Goal: Communication & Community: Answer question/provide support

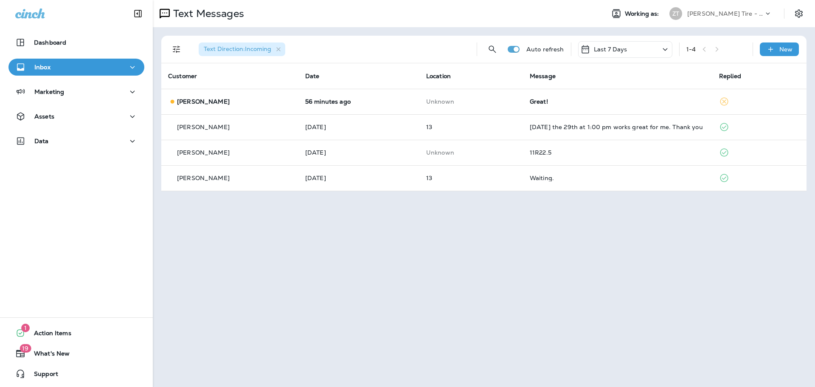
click at [781, 80] on th "Replied" at bounding box center [759, 75] width 94 height 25
click at [780, 50] on p "New" at bounding box center [785, 49] width 13 height 7
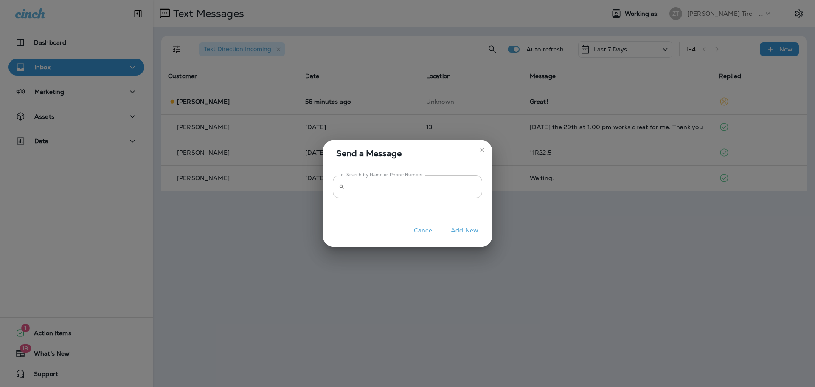
click at [359, 185] on input "To: Search by Name or Phone Number" at bounding box center [415, 186] width 134 height 22
click at [351, 185] on input "To: Search by Name or Phone Number" at bounding box center [415, 186] width 134 height 22
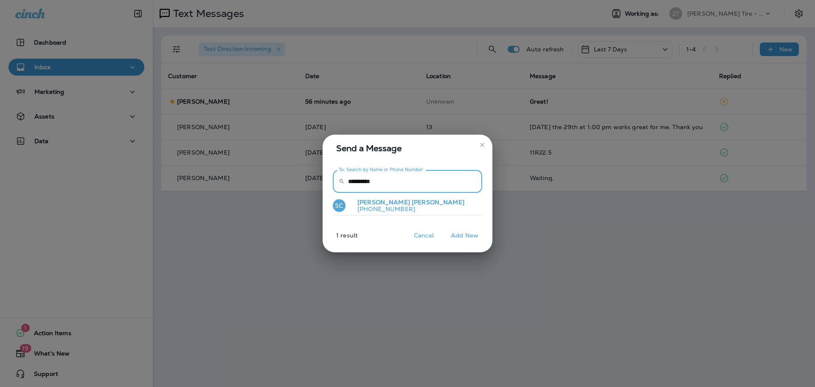
type input "**********"
click at [373, 206] on p "[PHONE_NUMBER]" at bounding box center [408, 208] width 114 height 7
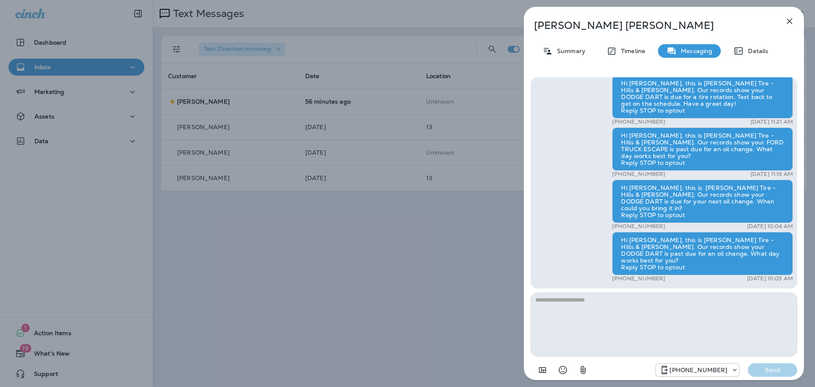
click at [584, 370] on icon "button" at bounding box center [583, 370] width 10 height 10
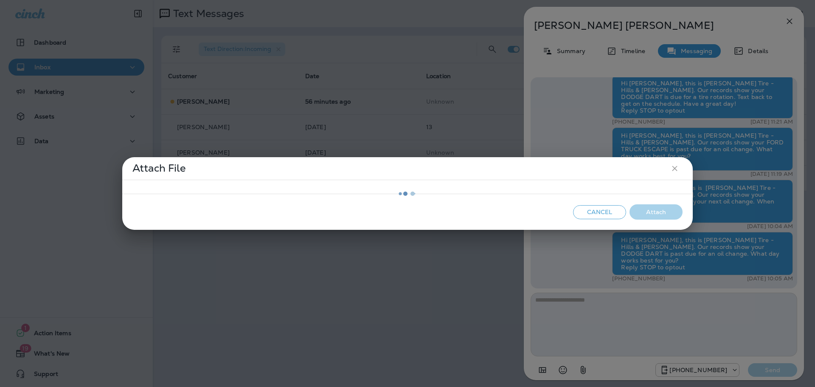
click at [595, 212] on div at bounding box center [407, 193] width 569 height 71
click at [674, 167] on div at bounding box center [407, 193] width 569 height 71
click at [607, 211] on div at bounding box center [407, 193] width 569 height 71
click at [678, 169] on div at bounding box center [407, 193] width 569 height 71
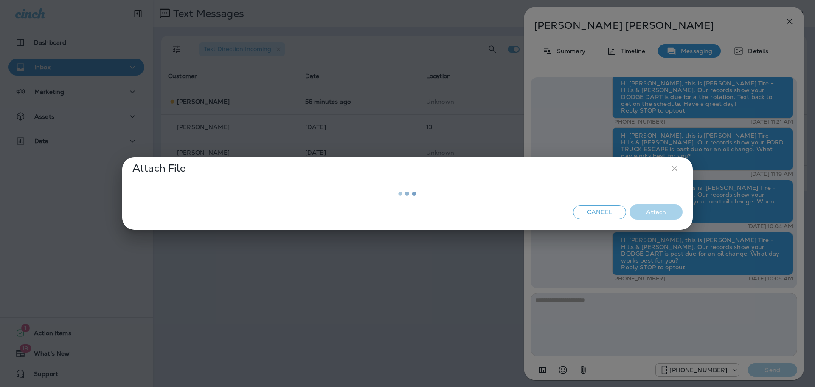
click at [301, 192] on div at bounding box center [407, 193] width 569 height 71
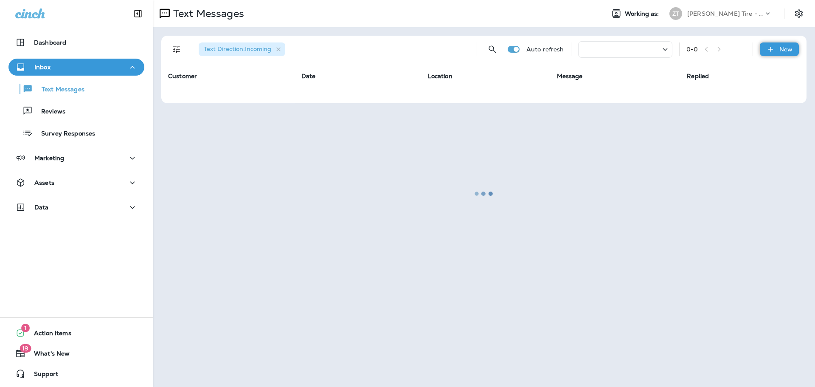
click at [776, 47] on div "New" at bounding box center [779, 49] width 39 height 14
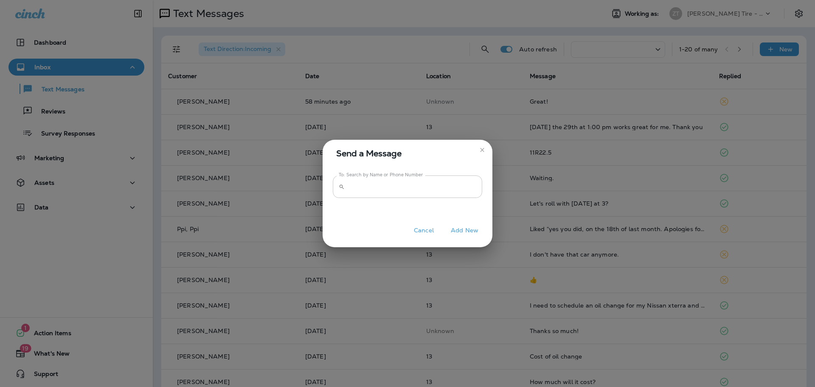
click at [360, 189] on input "To: Search by Name or Phone Number" at bounding box center [415, 186] width 134 height 22
click at [357, 184] on input "To: Search by Name or Phone Number" at bounding box center [415, 186] width 134 height 22
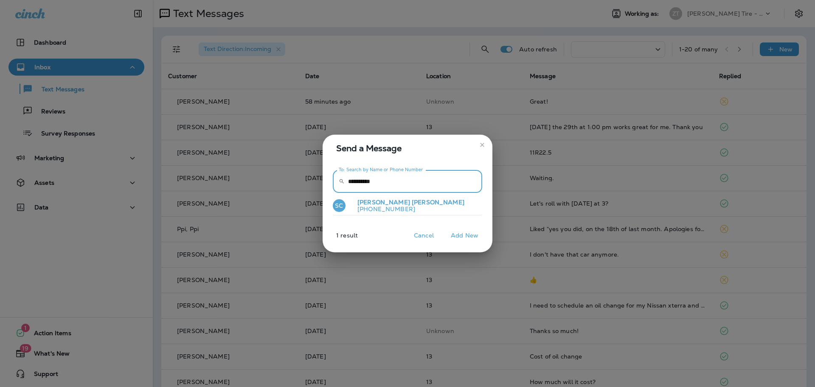
type input "**********"
click at [404, 208] on button "SC [PERSON_NAME] [PHONE_NUMBER]" at bounding box center [407, 206] width 149 height 20
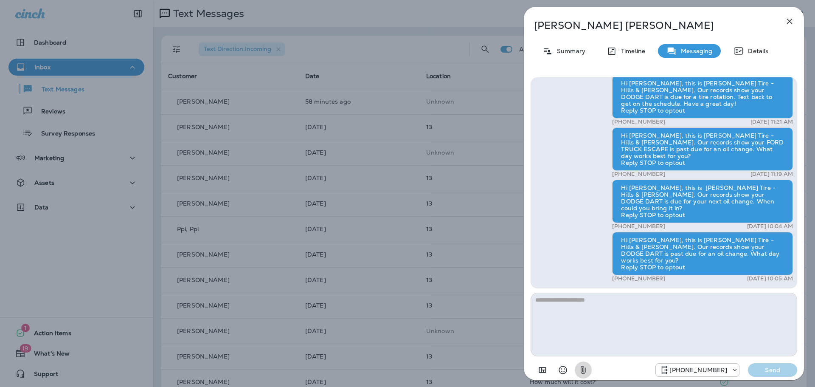
click at [581, 370] on icon "button" at bounding box center [583, 370] width 5 height 8
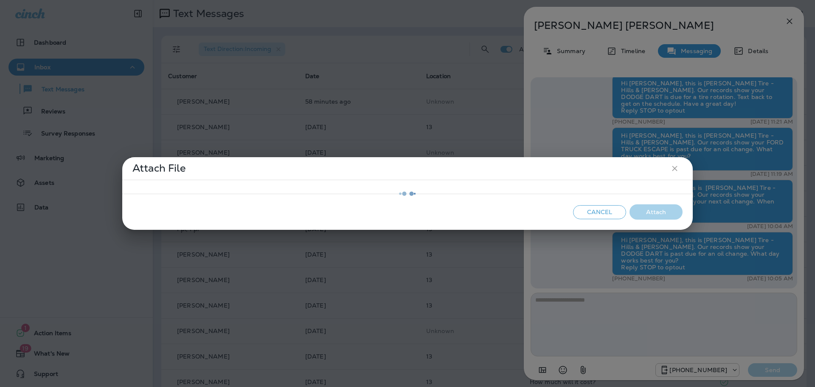
click at [673, 168] on div at bounding box center [407, 193] width 569 height 71
click at [606, 215] on div at bounding box center [407, 193] width 569 height 71
click at [673, 170] on div at bounding box center [407, 193] width 569 height 71
click at [509, 142] on div "Attach File Cancel Attach" at bounding box center [407, 193] width 815 height 387
